Goal: Go to known website: Access a specific website the user already knows

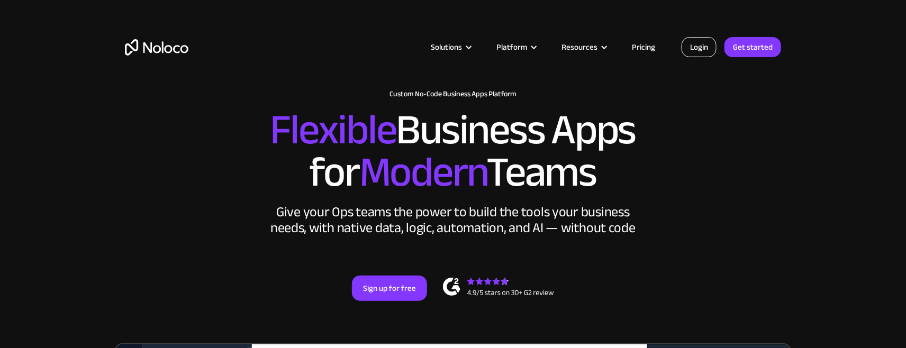
click at [704, 47] on link "Login" at bounding box center [699, 47] width 35 height 20
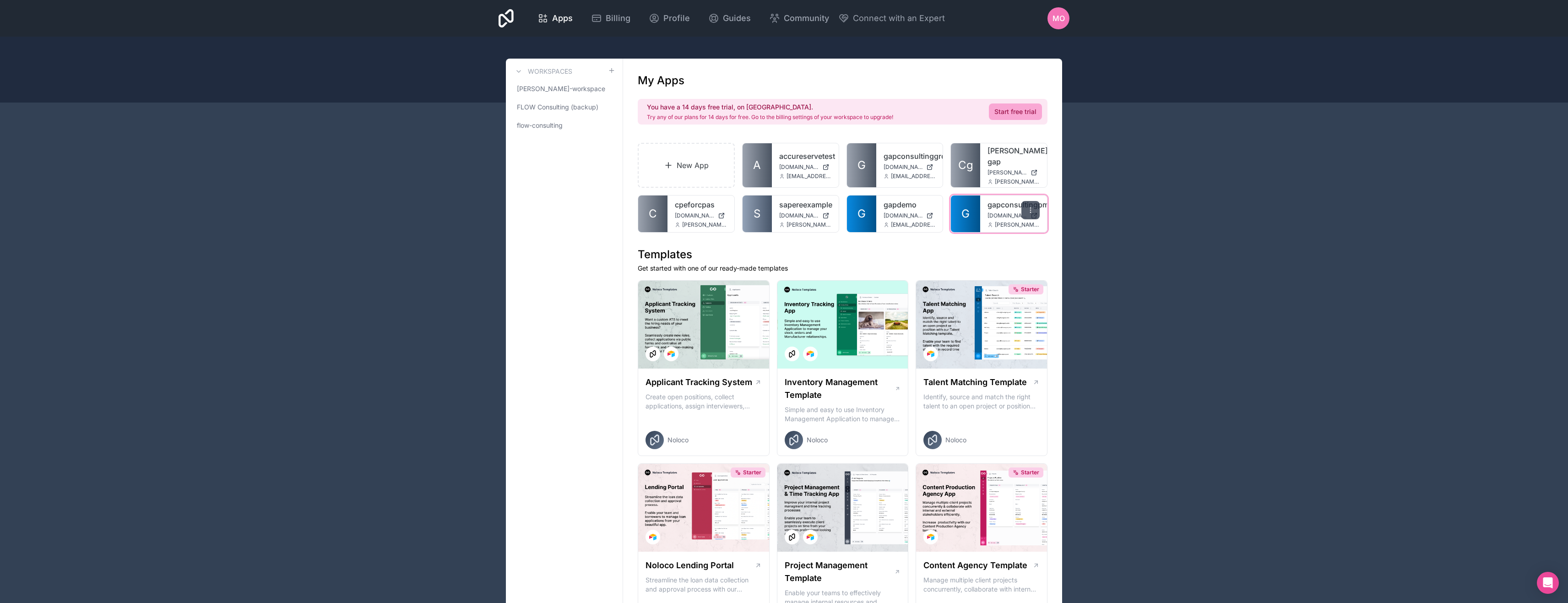
click at [1021, 220] on div at bounding box center [1030, 209] width 18 height 18
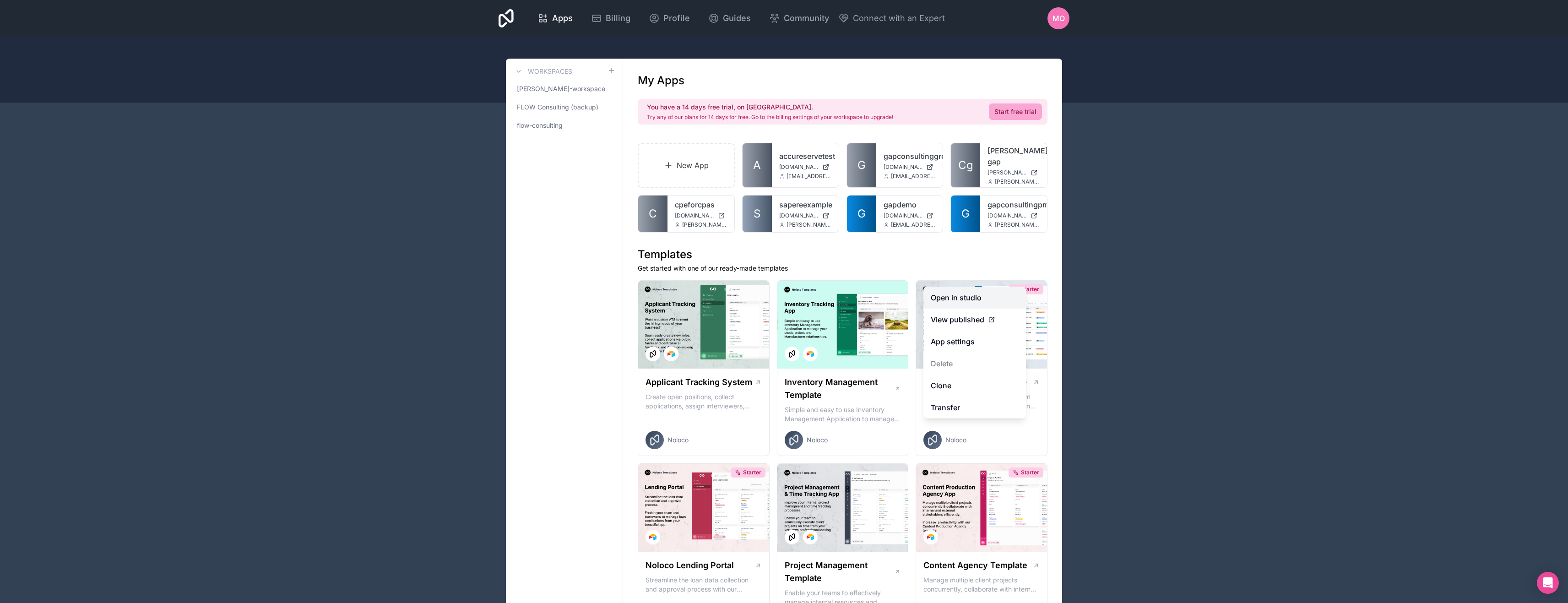
click at [949, 300] on link "Open in studio" at bounding box center [975, 297] width 103 height 22
